Goal: Find specific page/section: Find specific page/section

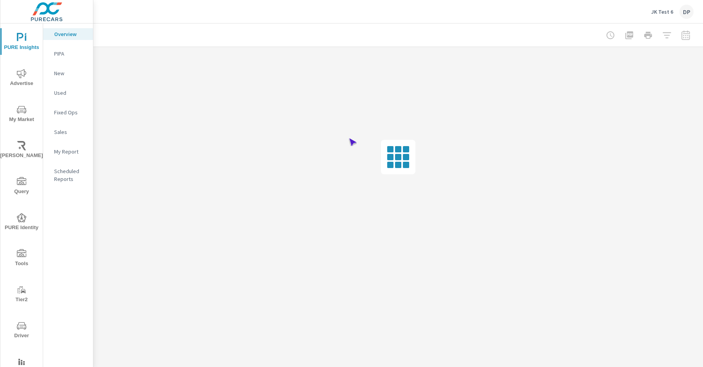
click at [20, 331] on span "Driver" at bounding box center [22, 331] width 38 height 19
